Goal: Find specific page/section: Find specific page/section

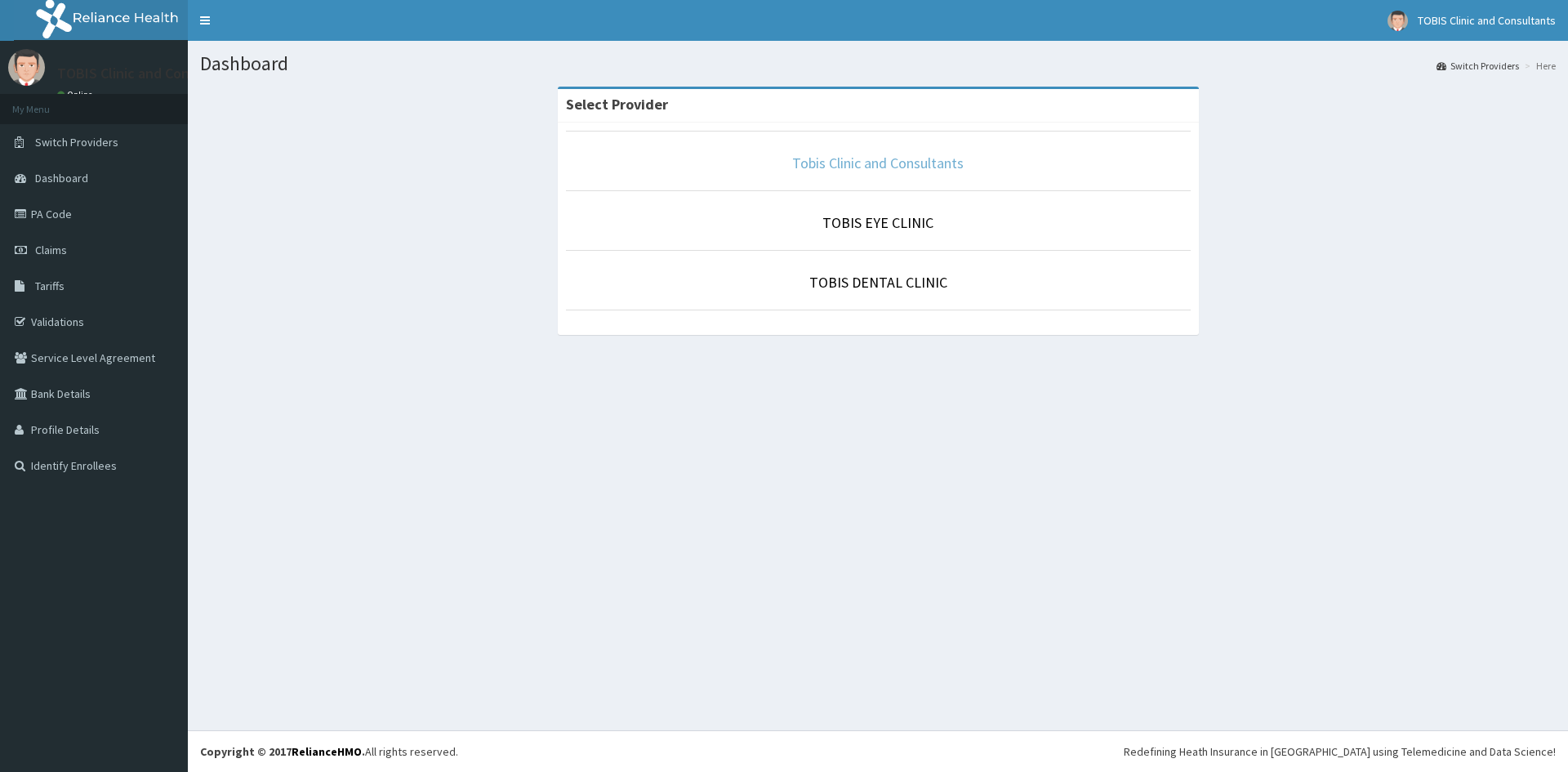
click at [894, 165] on link "Tobis Clinic and Consultants" at bounding box center [878, 162] width 171 height 18
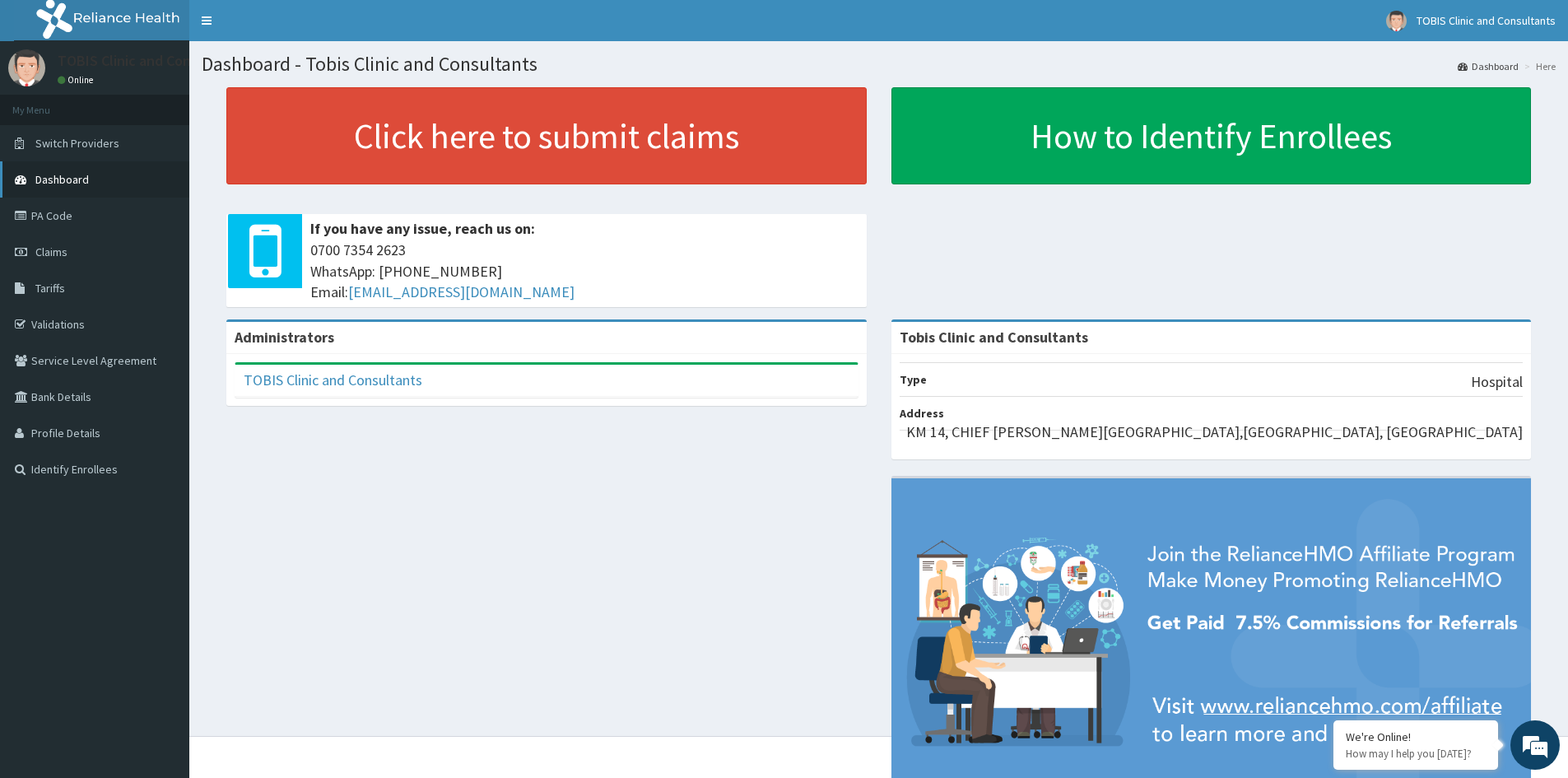
click at [75, 184] on span "Dashboard" at bounding box center [62, 179] width 54 height 15
click at [53, 322] on link "Validations" at bounding box center [94, 323] width 189 height 36
click at [47, 325] on link "Validations" at bounding box center [94, 323] width 189 height 36
